Goal: Connect with others: Connect with other users

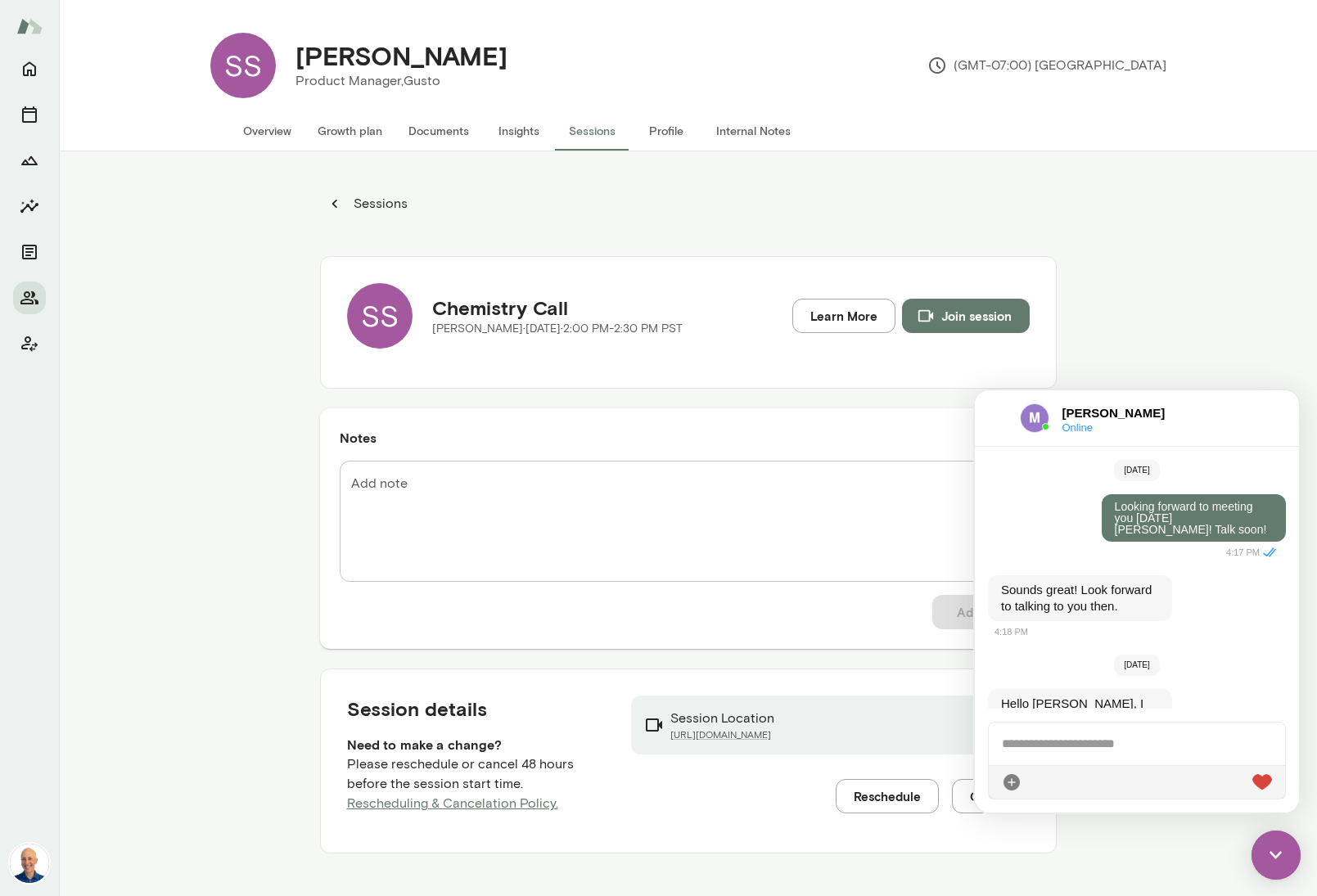
scroll to position [5396, 0]
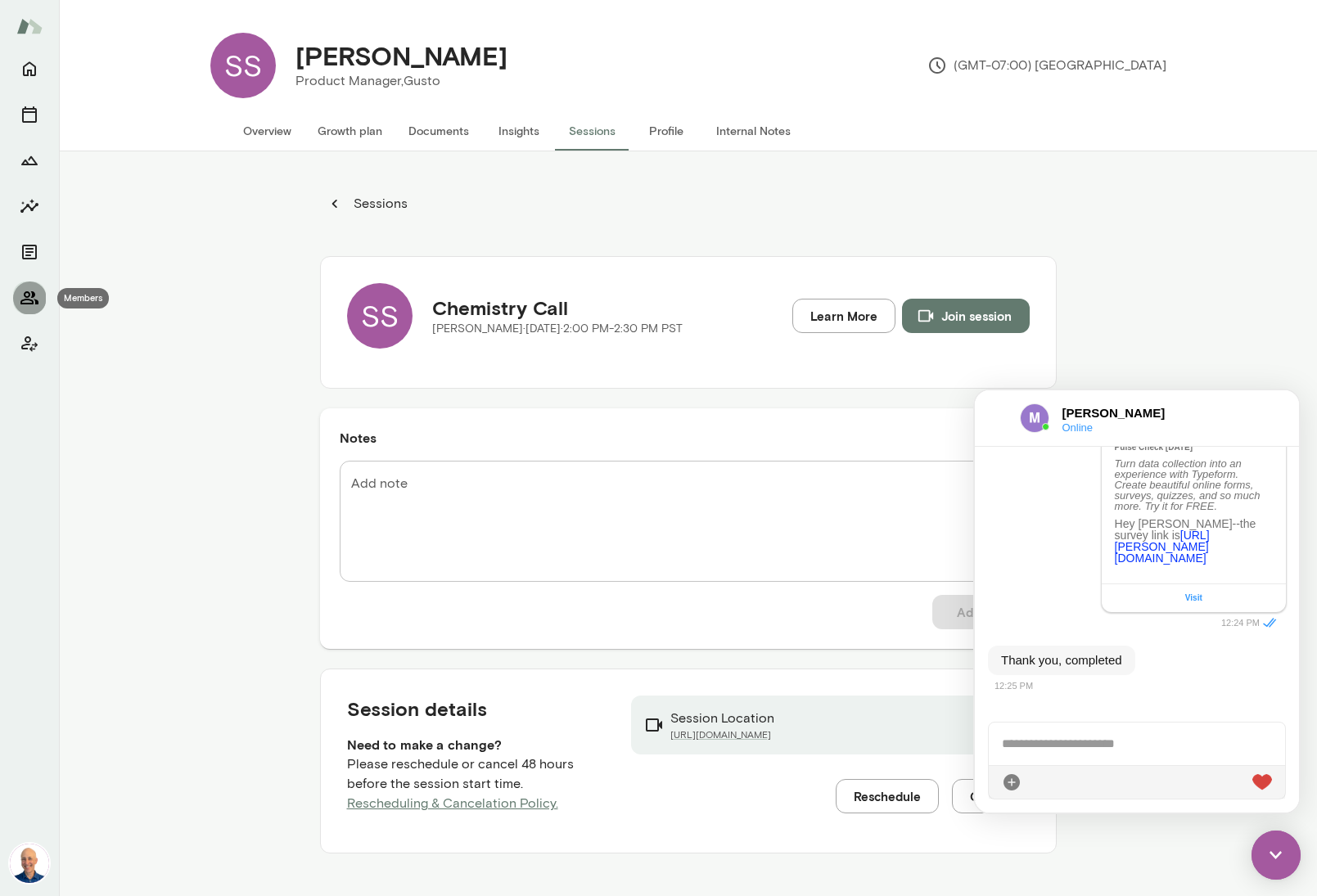
click at [32, 297] on icon "Members" at bounding box center [29, 298] width 19 height 19
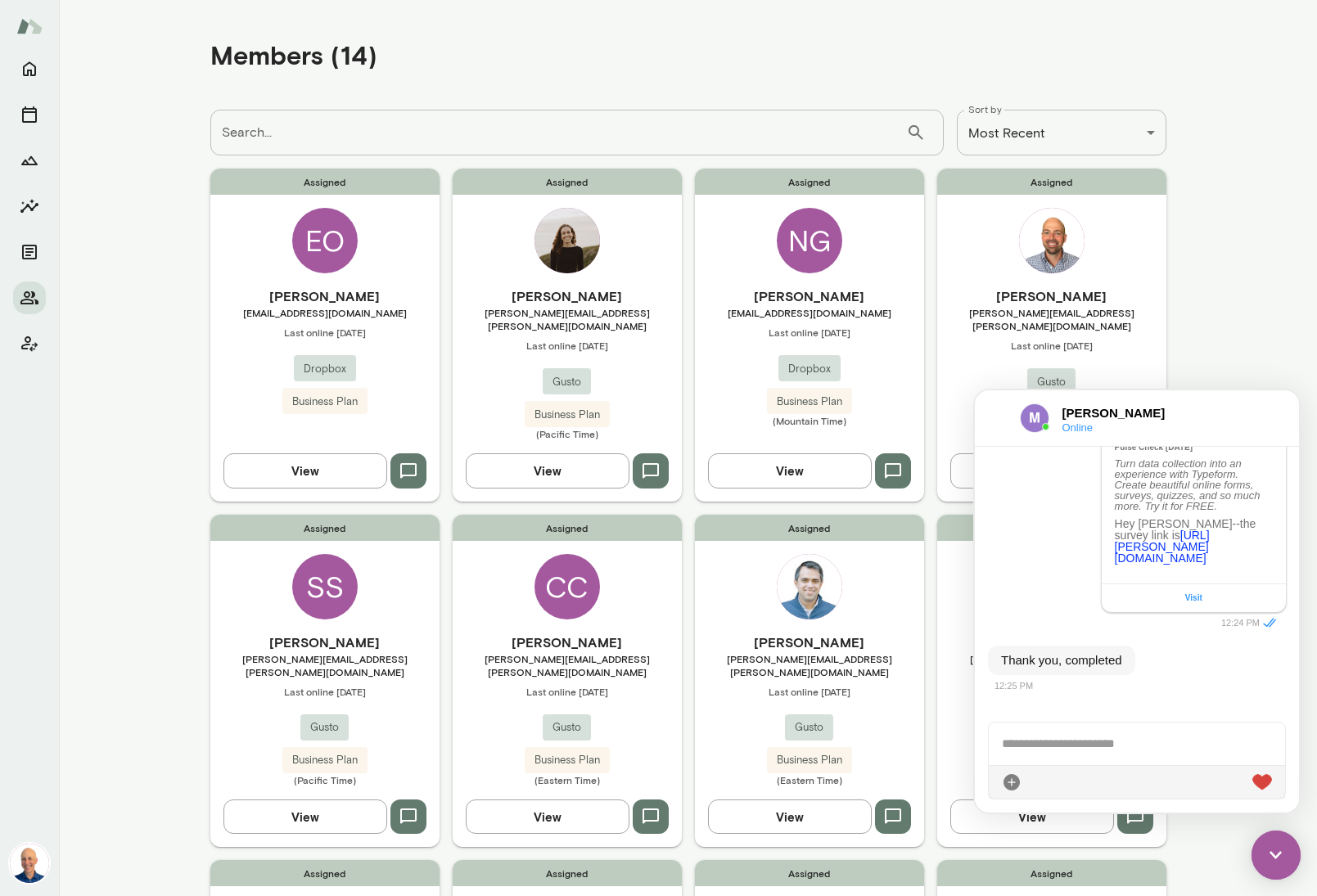
click at [986, 418] on div "[PERSON_NAME] Online" at bounding box center [1137, 418] width 324 height 56
click at [993, 411] on div at bounding box center [997, 418] width 18 height 19
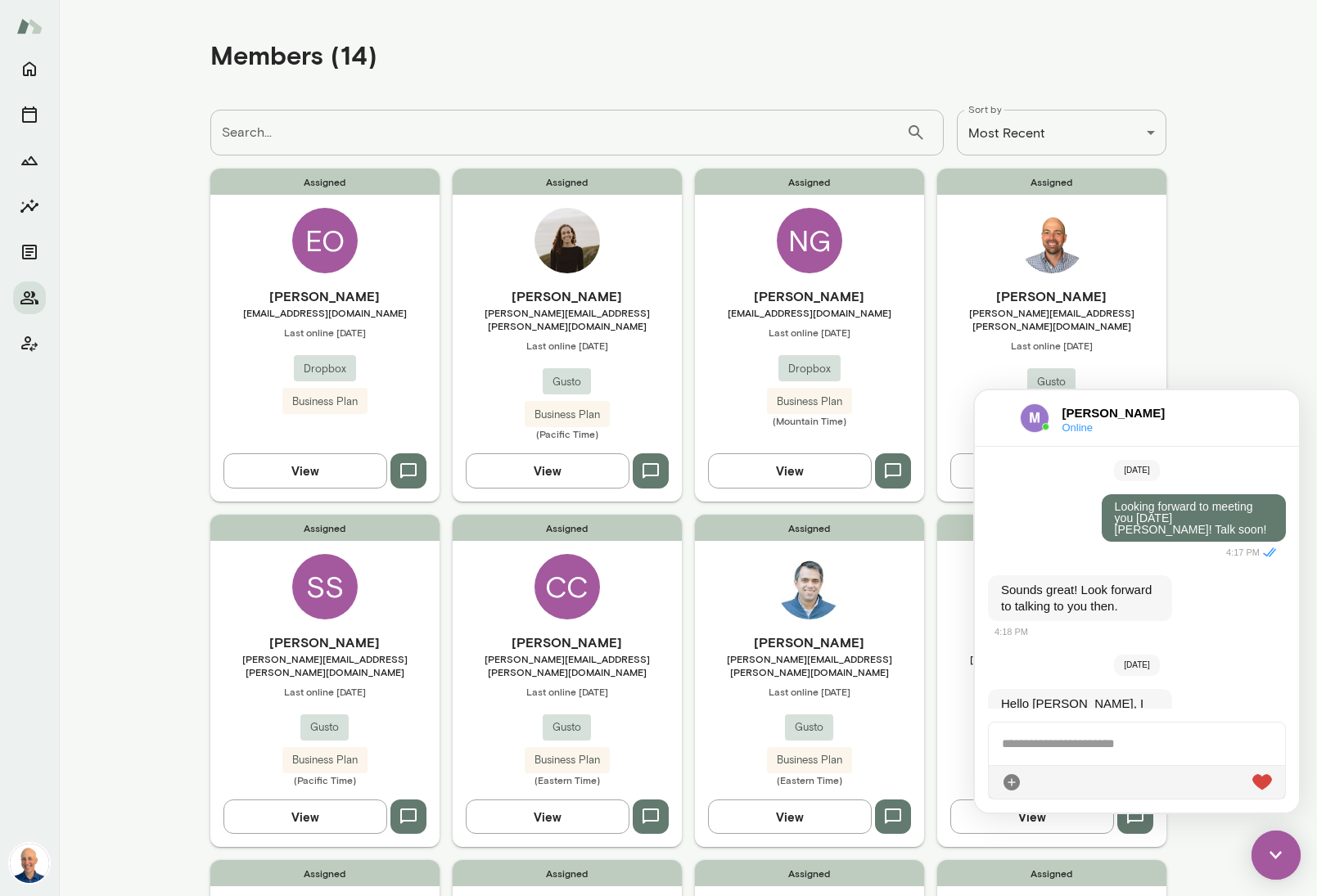
scroll to position [5396, 0]
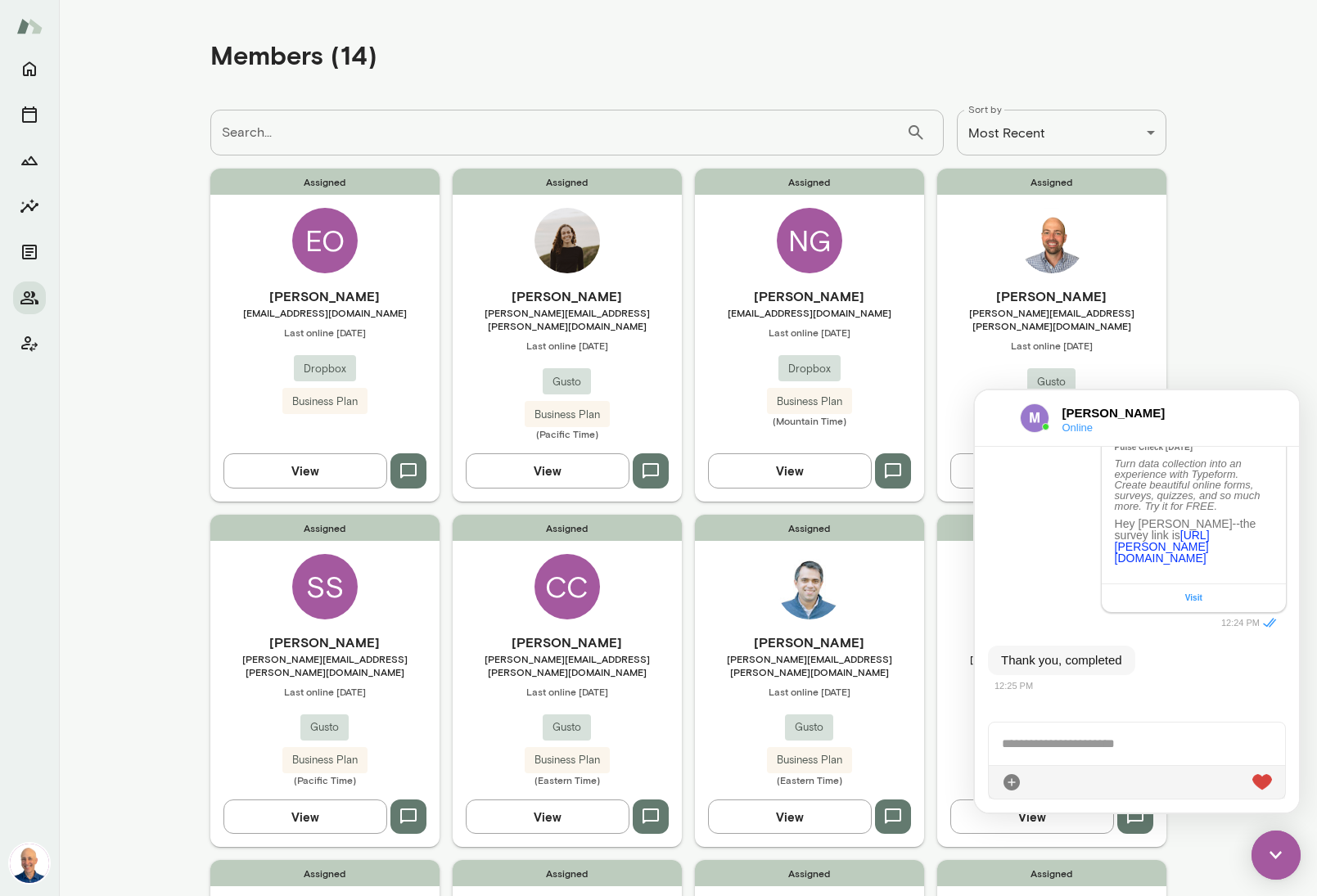
click at [1097, 739] on div at bounding box center [1137, 744] width 296 height 43
click at [1272, 782] on icon at bounding box center [1272, 782] width 0 height 0
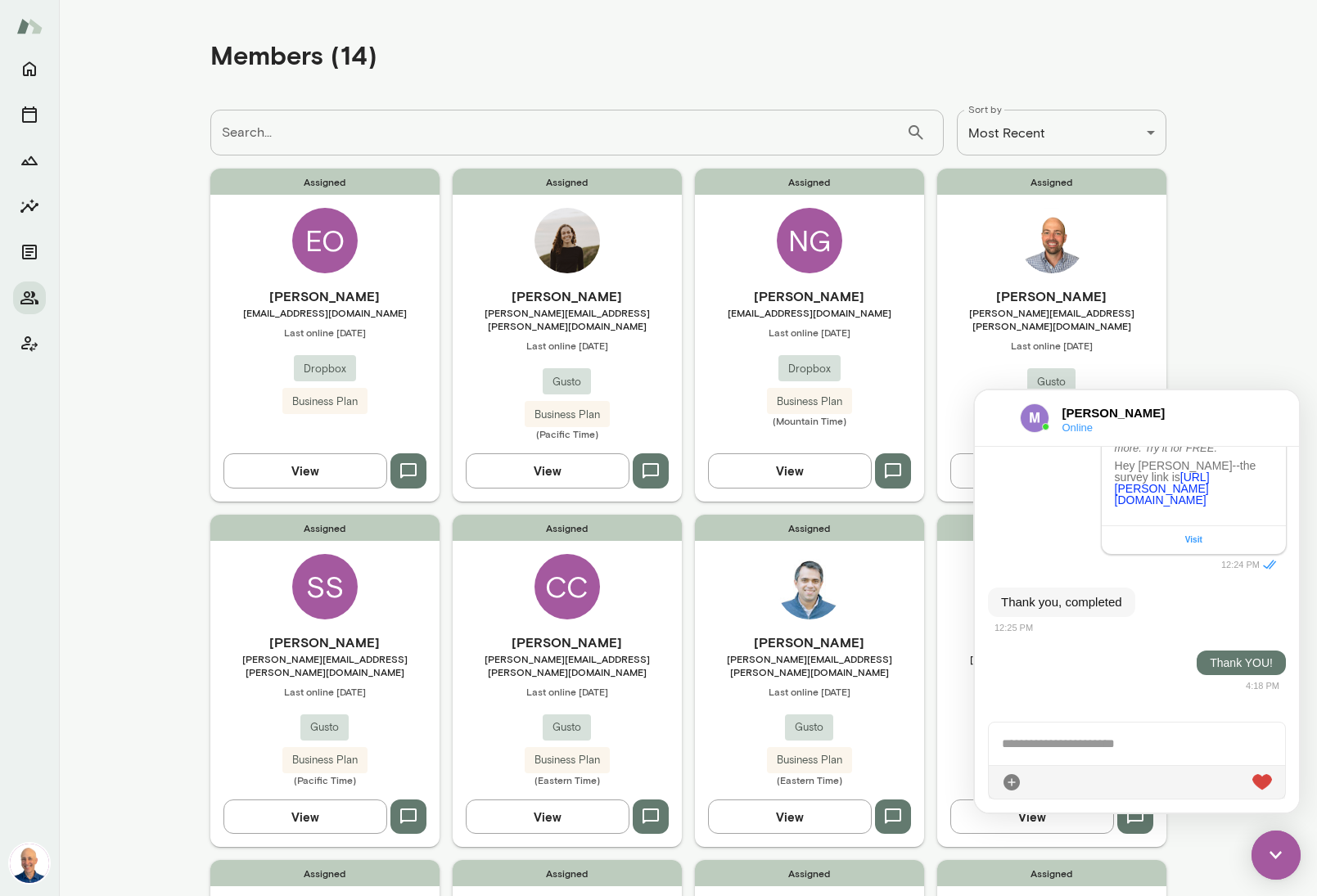
click at [489, 256] on div "Assigned [PERSON_NAME] [PERSON_NAME][EMAIL_ADDRESS][PERSON_NAME][DOMAIN_NAME] L…" at bounding box center [567, 334] width 229 height 332
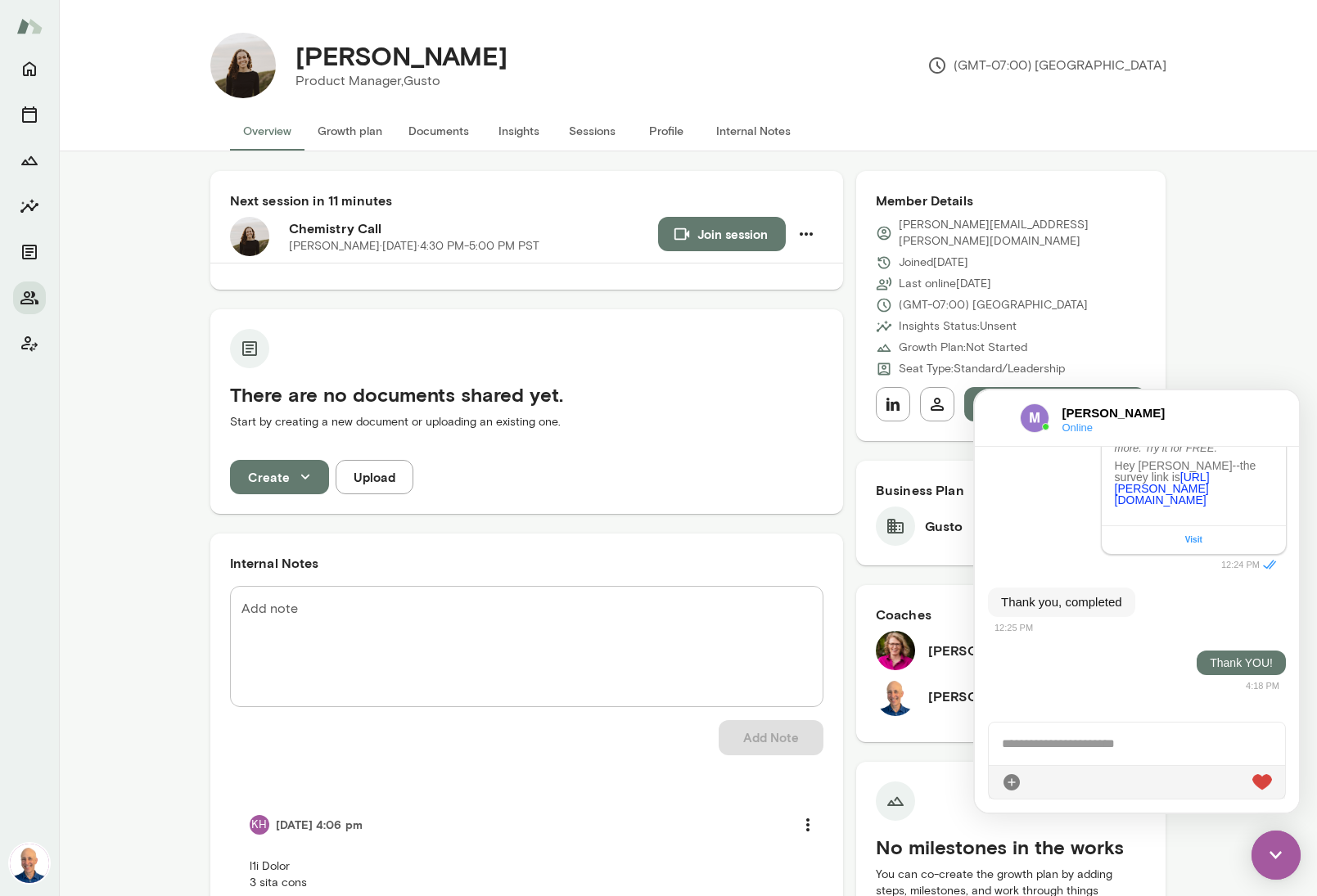
click at [700, 240] on button "Join session" at bounding box center [722, 234] width 128 height 34
